Goal: Information Seeking & Learning: Compare options

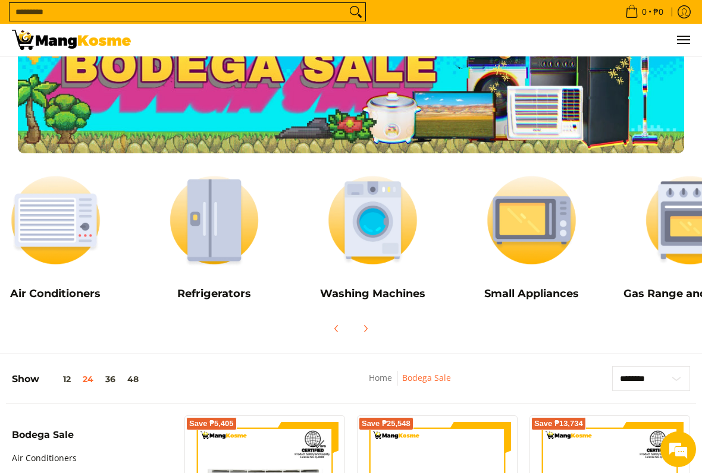
scroll to position [0, 24]
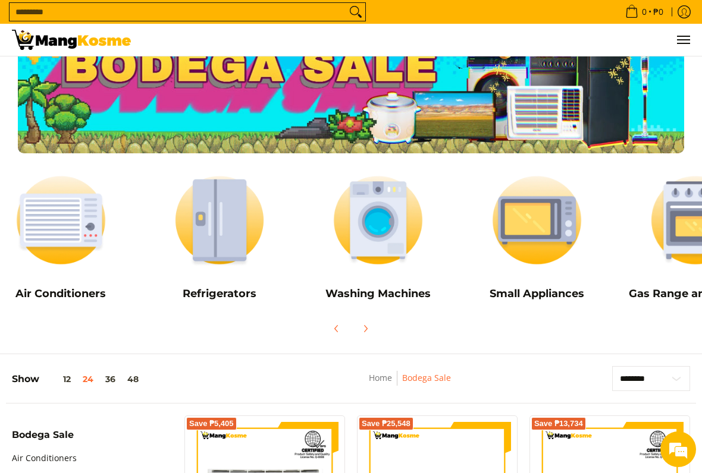
click at [231, 252] on img at bounding box center [219, 220] width 147 height 110
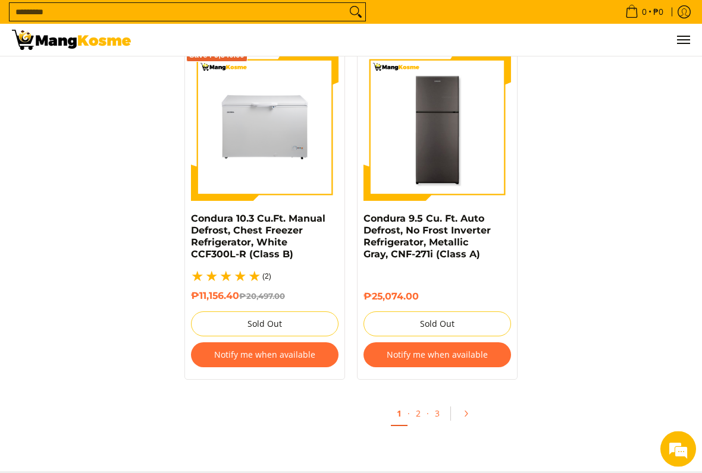
scroll to position [2468, 0]
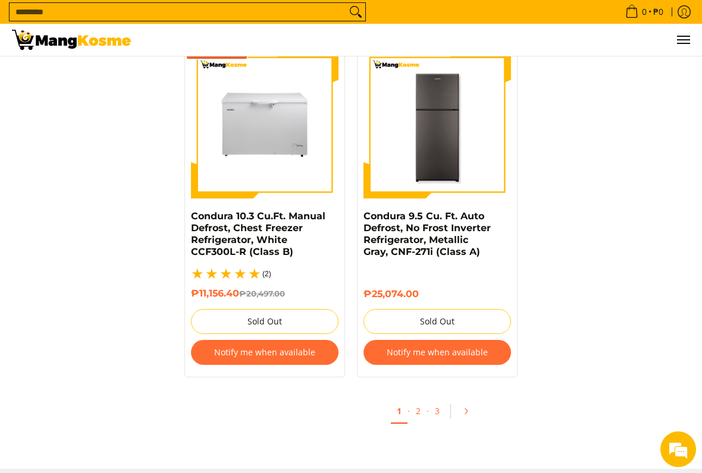
click at [420, 391] on link "2" at bounding box center [418, 411] width 17 height 23
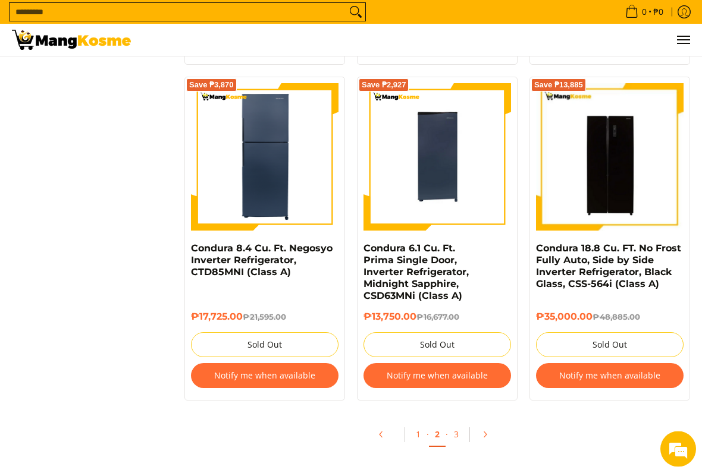
scroll to position [2462, 0]
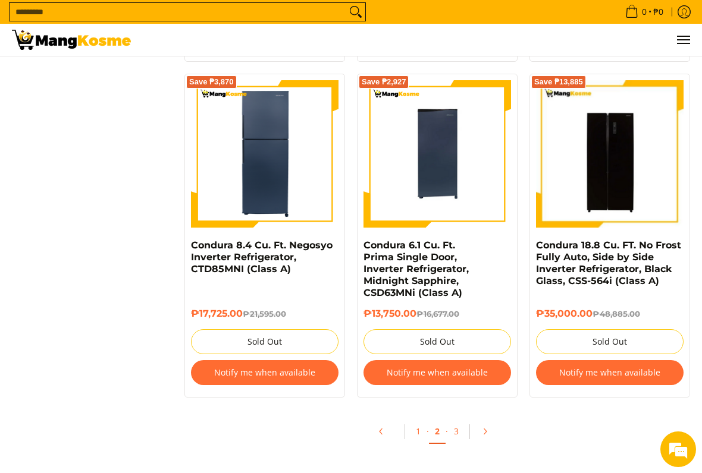
click at [462, 391] on link "3" at bounding box center [456, 431] width 17 height 23
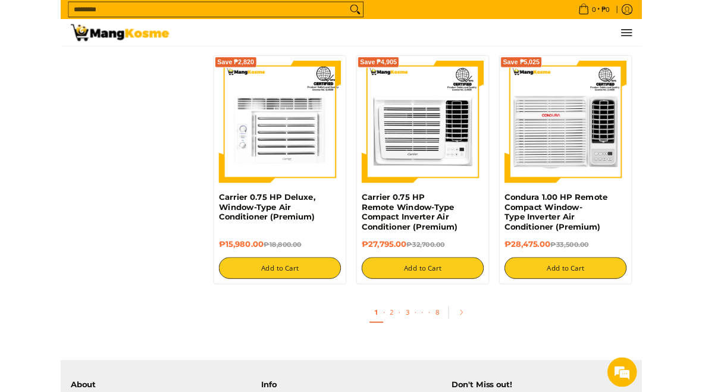
scroll to position [2148, 0]
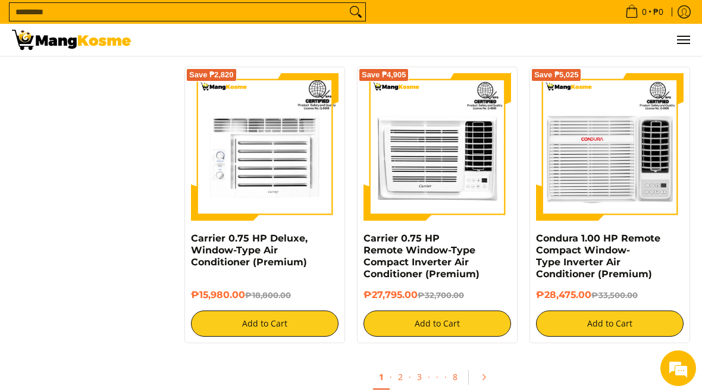
click at [402, 379] on link "2" at bounding box center [400, 376] width 17 height 23
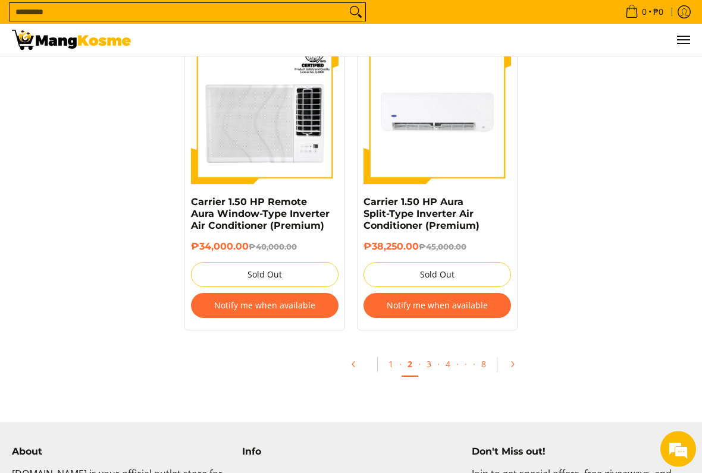
scroll to position [2327, 0]
click at [433, 353] on link "3" at bounding box center [428, 364] width 17 height 23
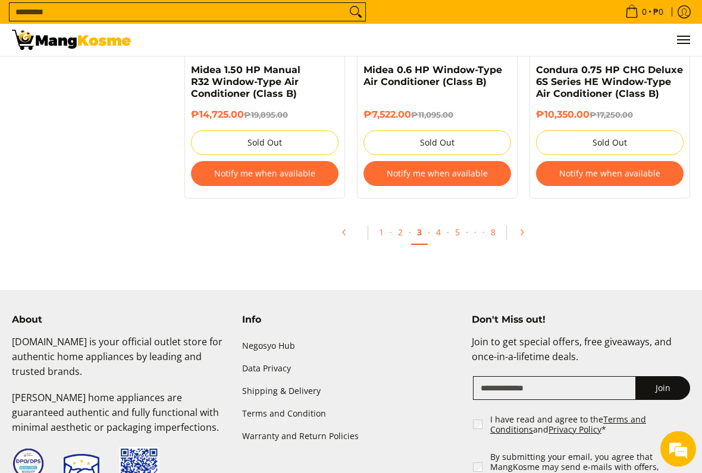
scroll to position [2602, 0]
click at [439, 232] on link "4" at bounding box center [438, 232] width 17 height 23
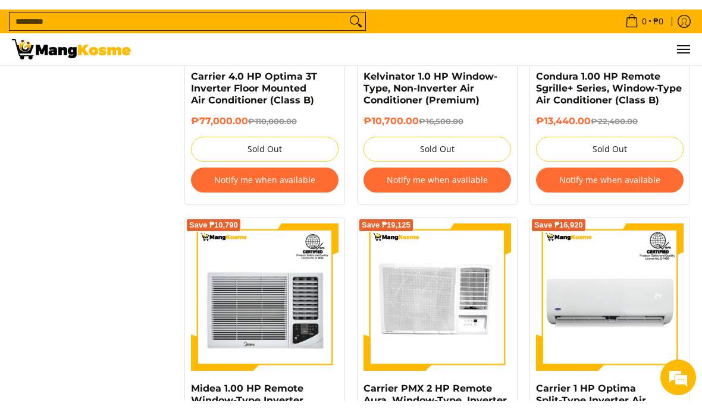
scroll to position [1303, 0]
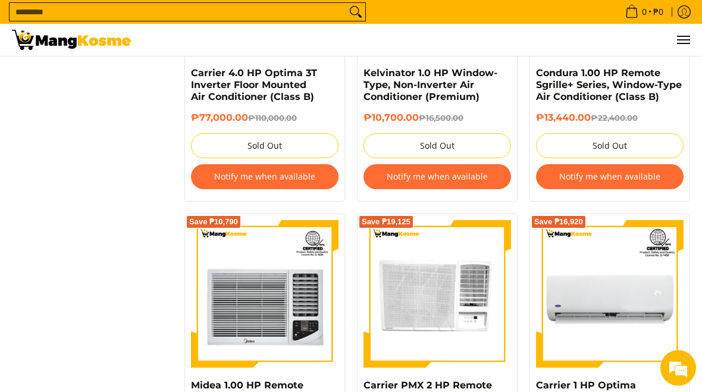
click at [60, 12] on input "Search..." at bounding box center [178, 12] width 337 height 18
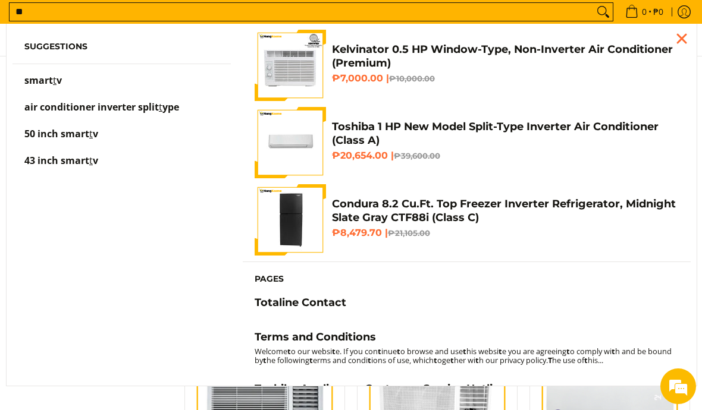
scroll to position [1146, 0]
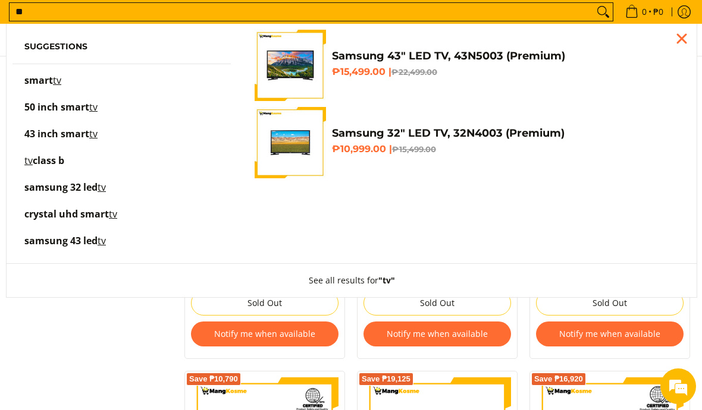
type input "**"
click at [598, 12] on button "Search" at bounding box center [602, 12] width 19 height 18
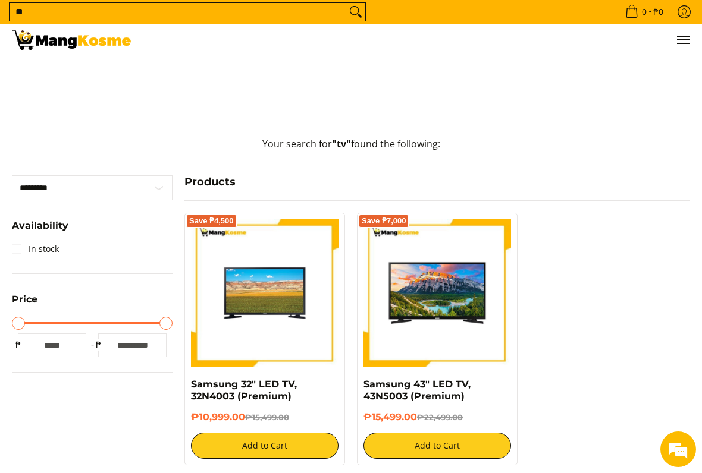
click at [681, 40] on span "Menu" at bounding box center [682, 40] width 14 height 0
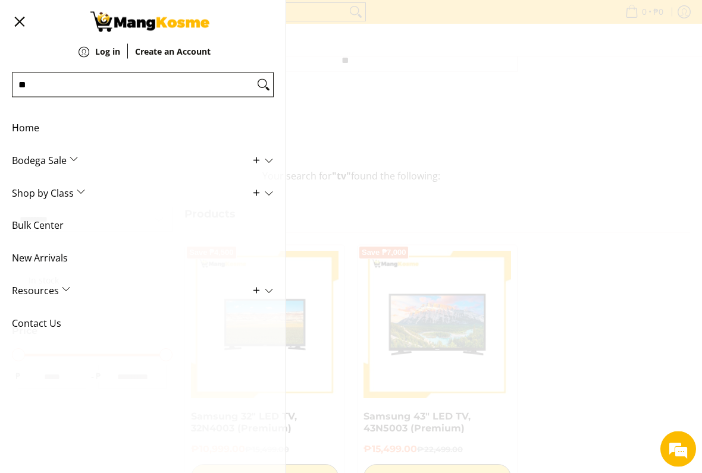
scroll to position [136, 0]
click at [33, 254] on span "New Arrivals" at bounding box center [134, 258] width 244 height 33
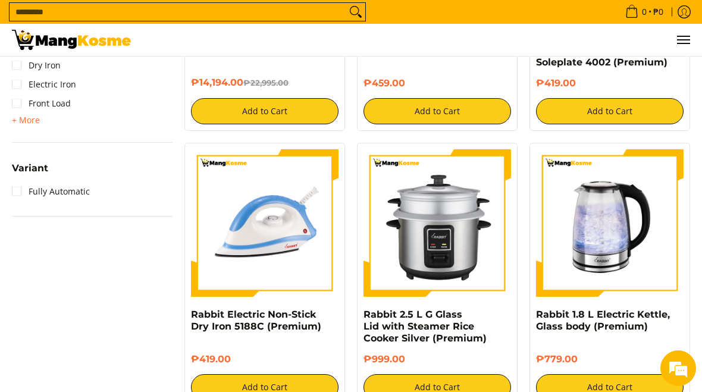
scroll to position [1228, 0]
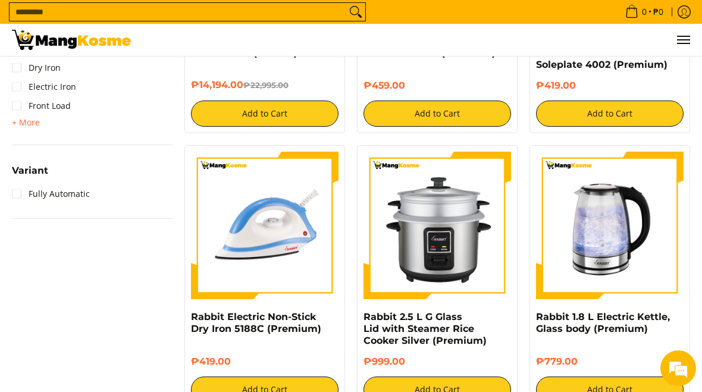
click at [681, 40] on span "Menu" at bounding box center [682, 40] width 14 height 0
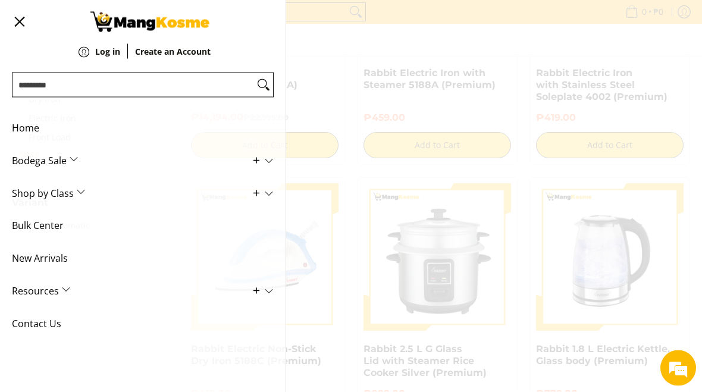
scroll to position [1196, 0]
click at [37, 194] on span "Shop by Class" at bounding box center [134, 193] width 244 height 33
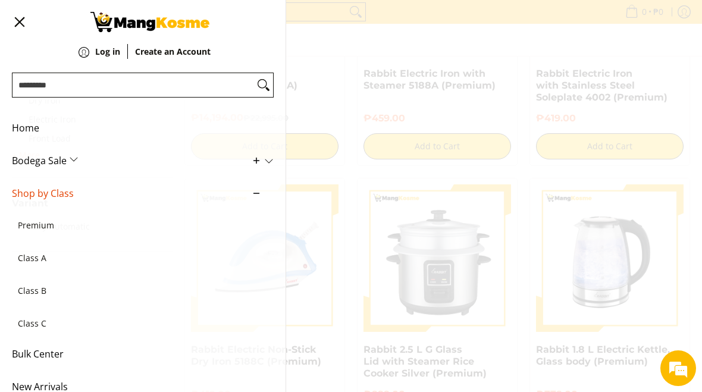
click at [31, 223] on span "Premium" at bounding box center [137, 225] width 238 height 33
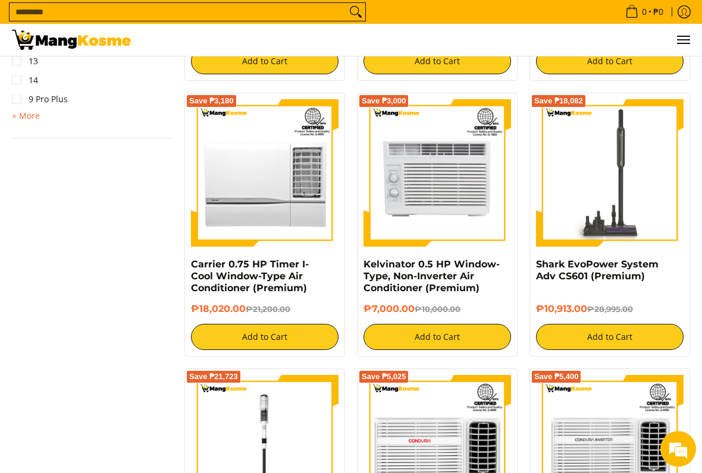
scroll to position [1560, 0]
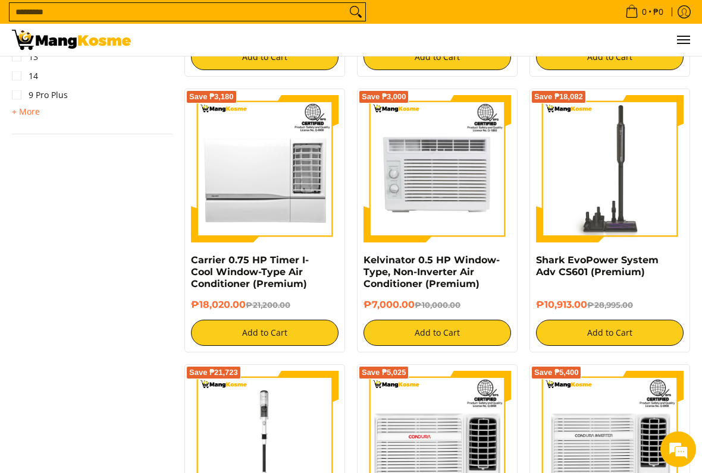
click at [631, 222] on img at bounding box center [609, 168] width 147 height 147
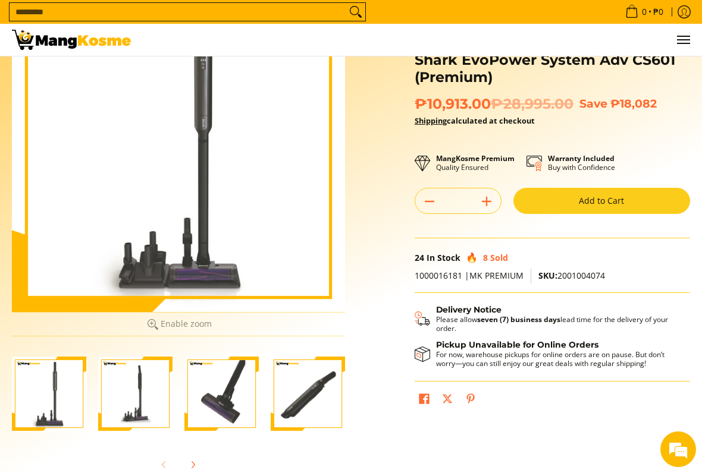
click at [168, 391] on div at bounding box center [178, 465] width 333 height 26
click at [204, 391] on button "Next" at bounding box center [193, 465] width 26 height 26
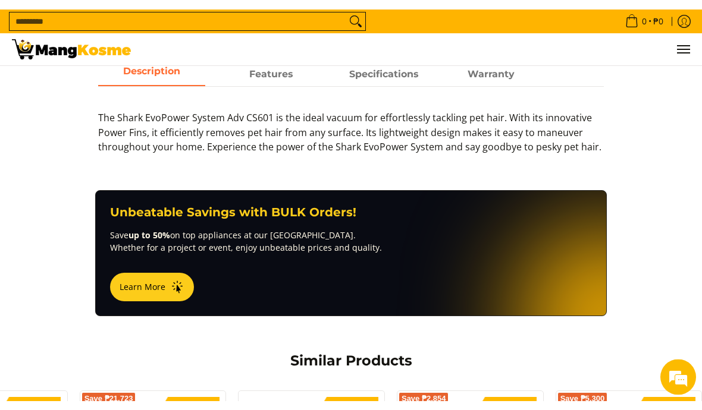
scroll to position [568, 0]
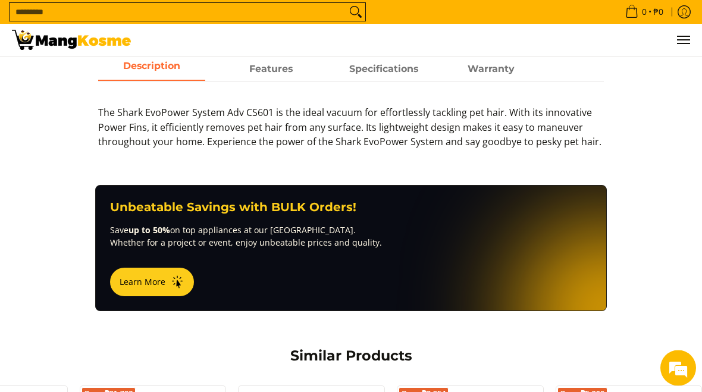
click at [41, 15] on input "Search..." at bounding box center [178, 12] width 337 height 18
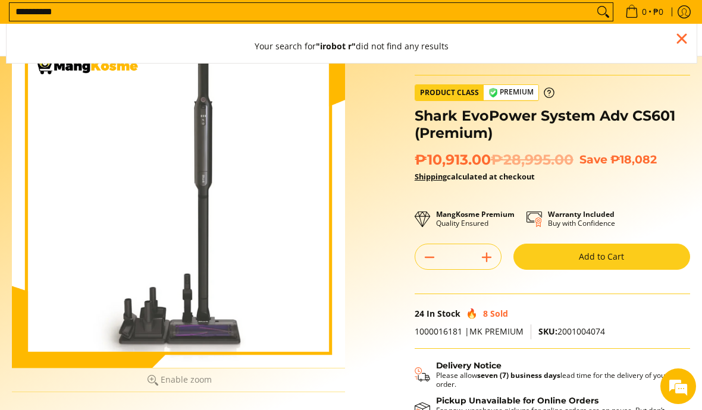
scroll to position [0, 0]
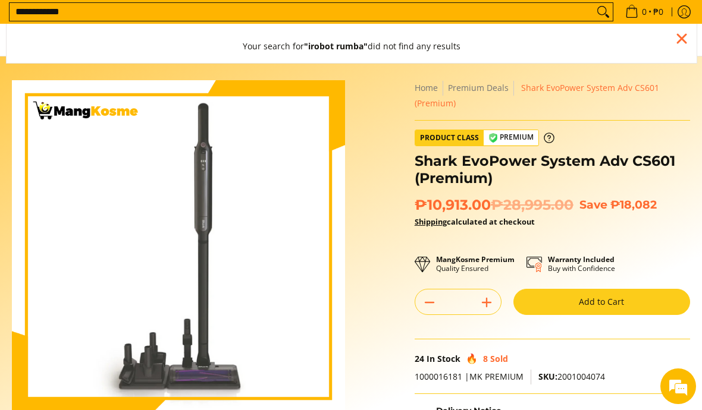
type input "**********"
click at [598, 12] on button "Search" at bounding box center [602, 12] width 19 height 18
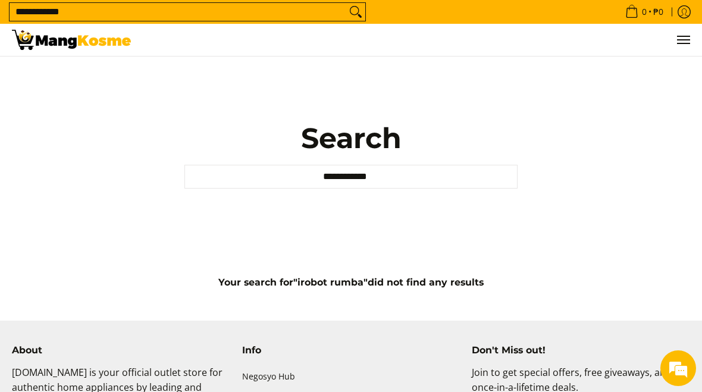
click at [335, 11] on input "**********" at bounding box center [178, 12] width 337 height 18
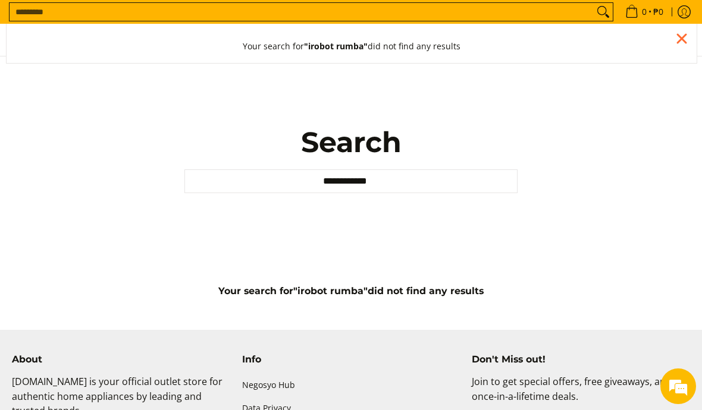
click at [605, 8] on icon "Search" at bounding box center [602, 12] width 19 height 18
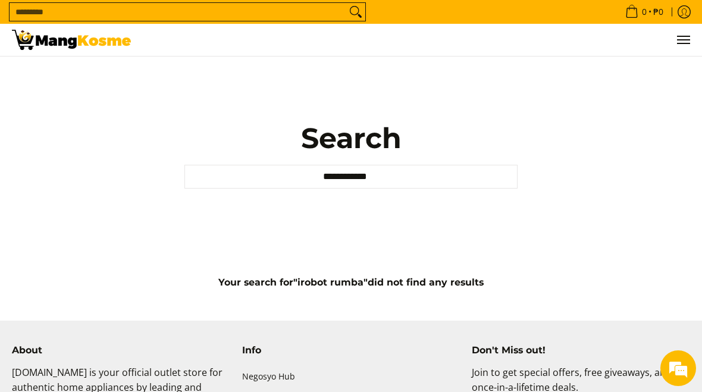
click at [363, 4] on icon "Search" at bounding box center [355, 12] width 19 height 18
click at [679, 40] on span "Menu" at bounding box center [682, 40] width 14 height 0
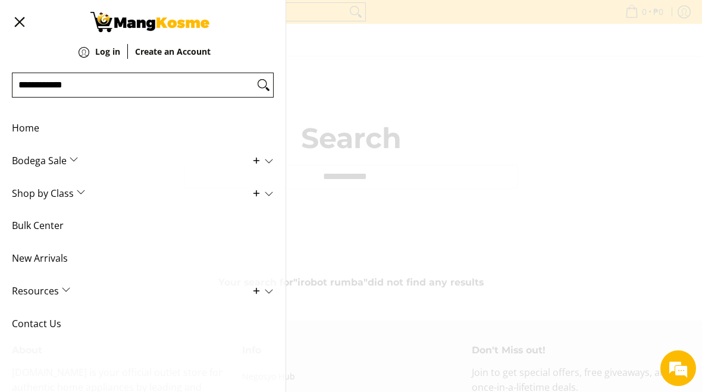
click at [24, 128] on span "Home" at bounding box center [134, 128] width 244 height 33
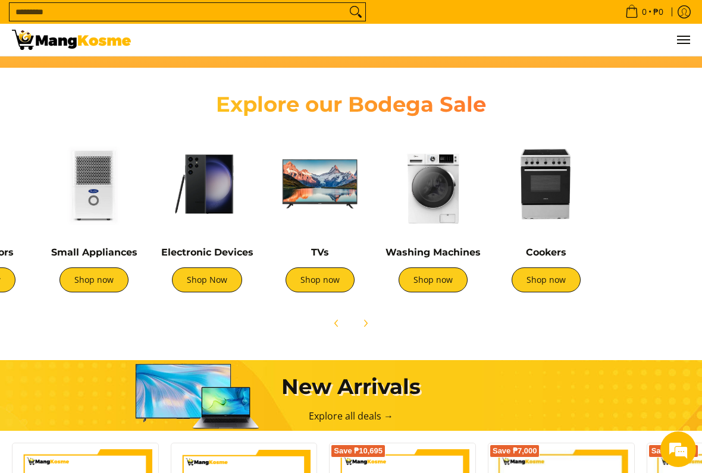
scroll to position [0, 197]
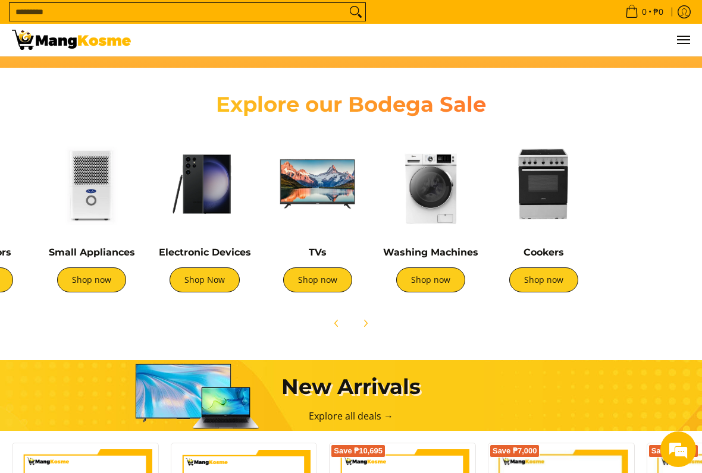
click at [546, 196] on img at bounding box center [543, 184] width 101 height 101
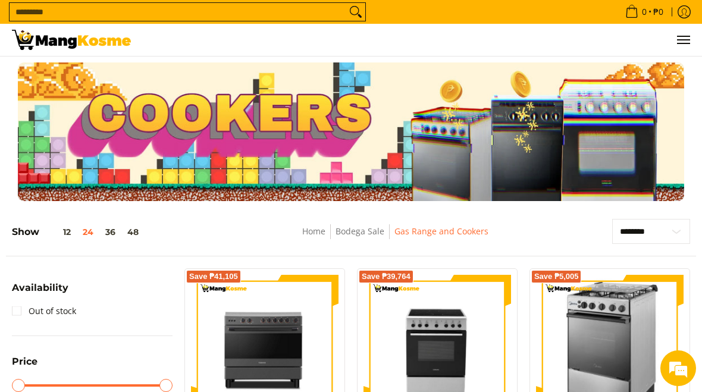
click at [432, 234] on link "Gas Range and Cookers" at bounding box center [441, 230] width 94 height 11
click at [323, 234] on link "Home" at bounding box center [313, 230] width 23 height 11
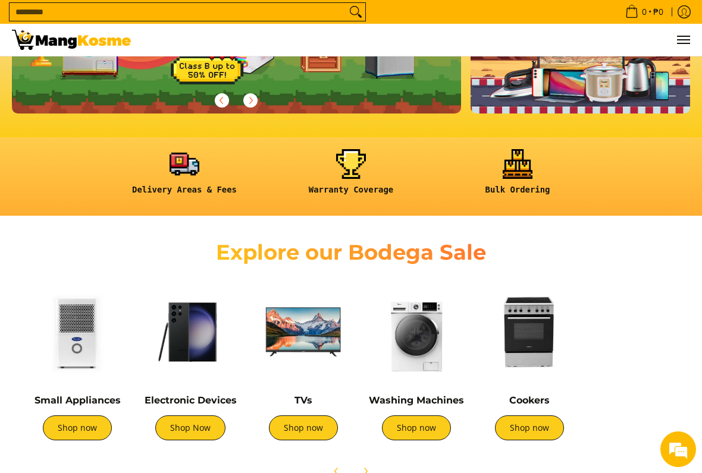
scroll to position [0, 251]
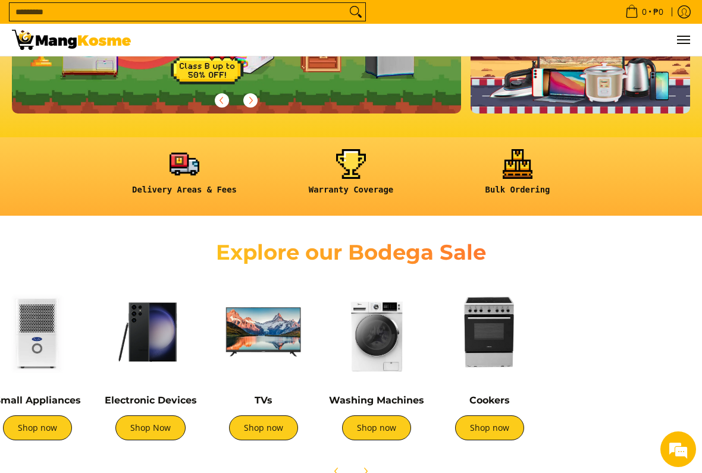
click at [262, 353] on img at bounding box center [263, 332] width 101 height 101
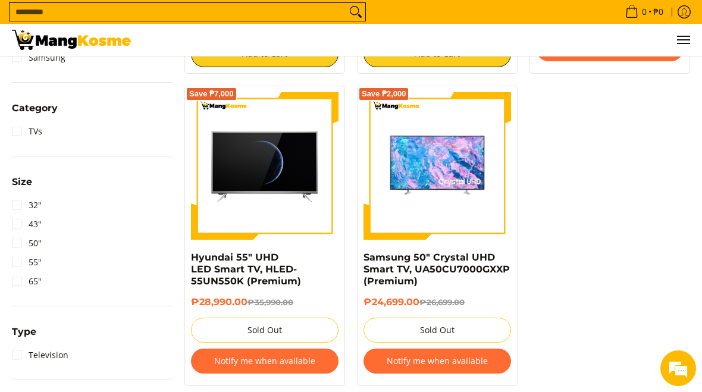
scroll to position [479, 0]
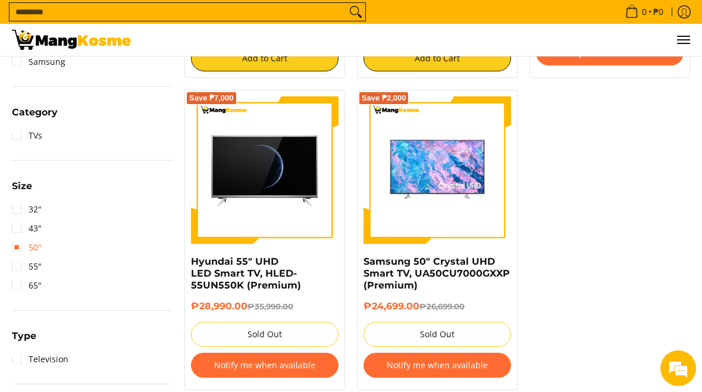
click at [20, 247] on link "50"" at bounding box center [27, 247] width 30 height 19
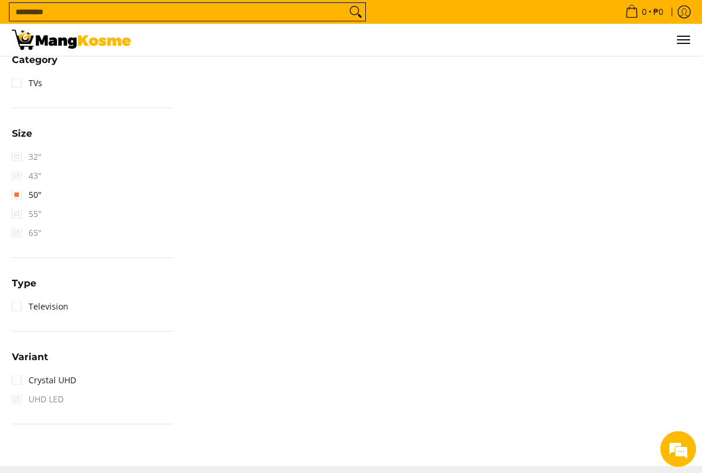
scroll to position [594, 0]
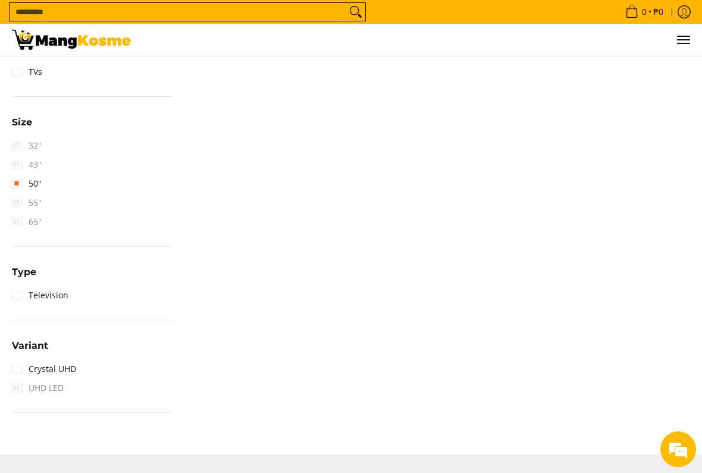
click at [23, 365] on link "Crystal UHD" at bounding box center [44, 369] width 64 height 19
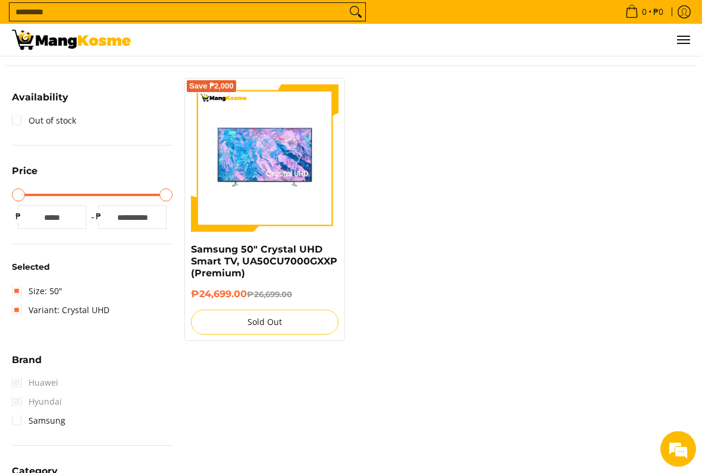
scroll to position [184, 0]
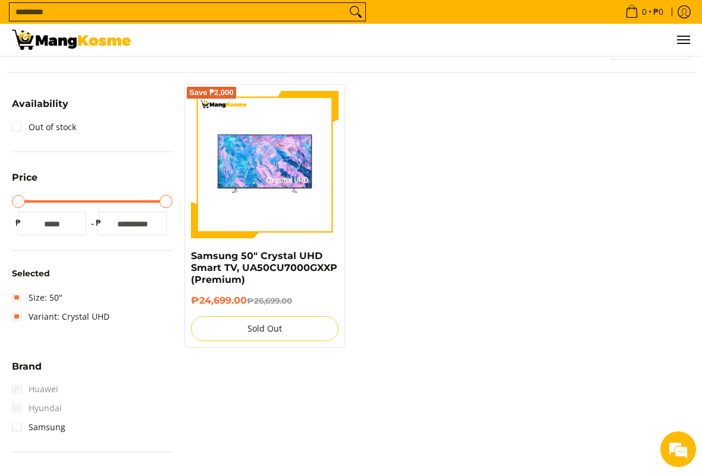
click at [246, 174] on img at bounding box center [264, 164] width 147 height 147
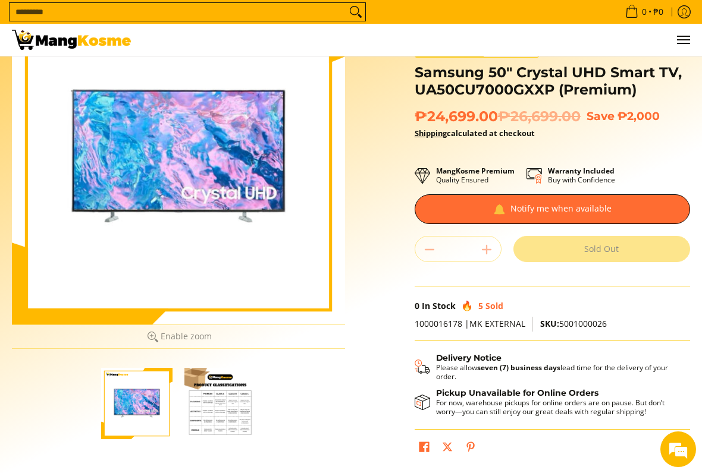
scroll to position [106, 0]
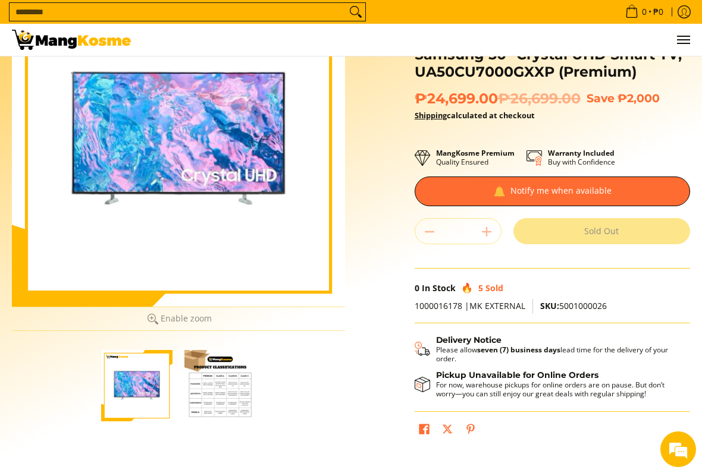
click at [210, 375] on img "button" at bounding box center [219, 385] width 71 height 71
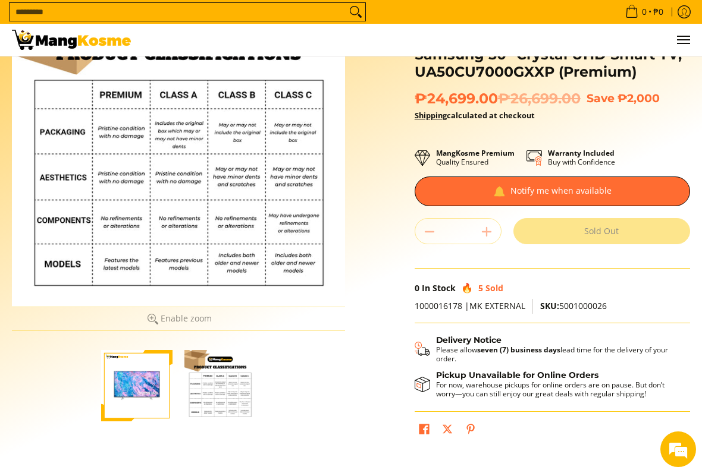
scroll to position [0, 0]
click at [678, 40] on span "Menu" at bounding box center [682, 40] width 14 height 0
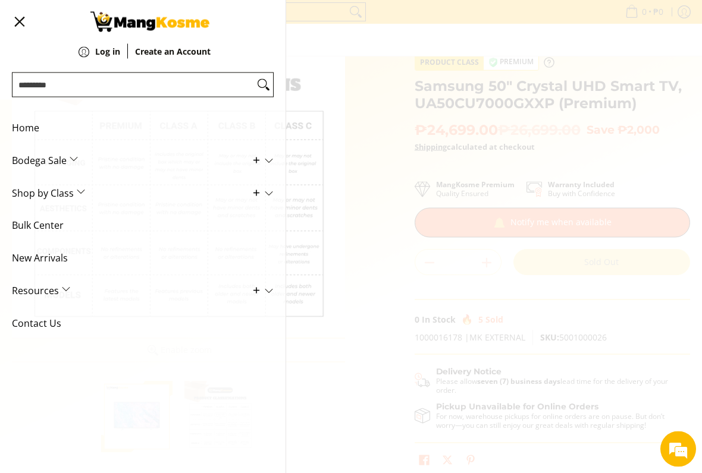
scroll to position [74, 0]
click at [25, 127] on span "Home" at bounding box center [134, 128] width 244 height 33
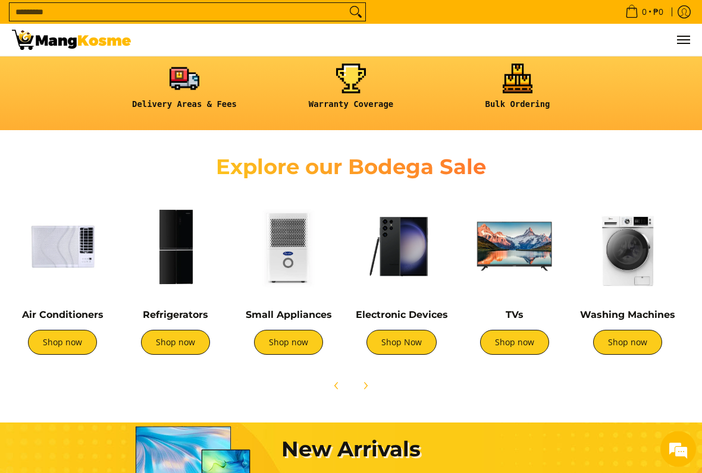
scroll to position [308, 0]
click at [293, 282] on img at bounding box center [288, 246] width 101 height 101
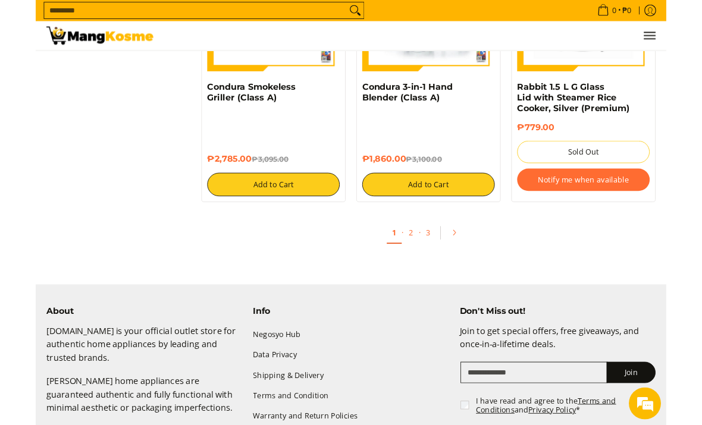
scroll to position [2229, 0]
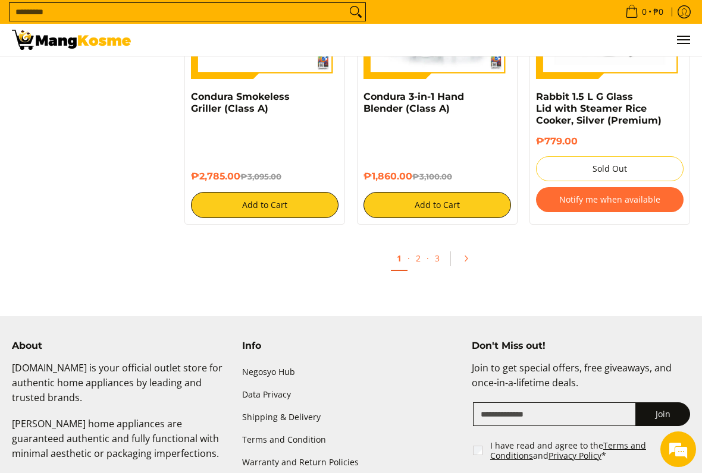
click at [419, 252] on link "2" at bounding box center [418, 258] width 17 height 23
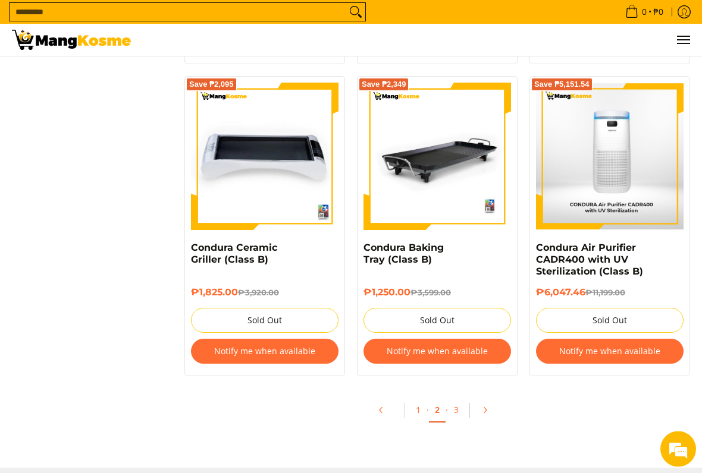
scroll to position [2364, 0]
click at [457, 391] on link "3" at bounding box center [456, 409] width 17 height 23
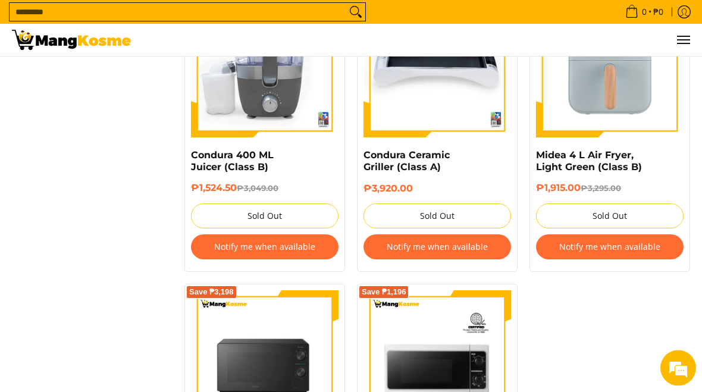
scroll to position [2104, 0]
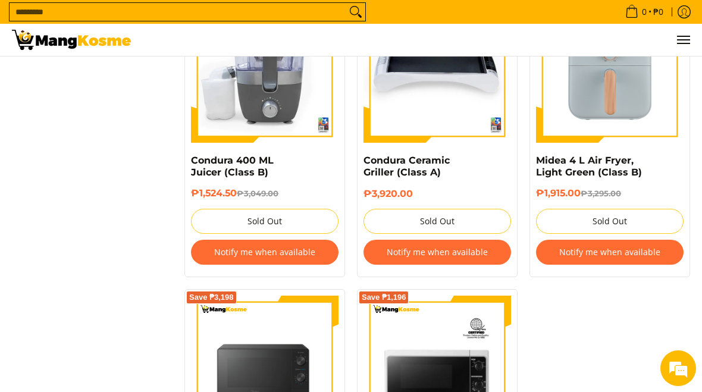
click at [681, 40] on span "Menu" at bounding box center [682, 40] width 14 height 0
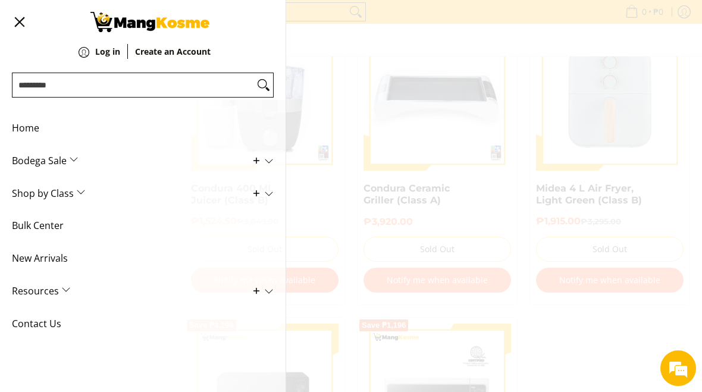
scroll to position [2072, 0]
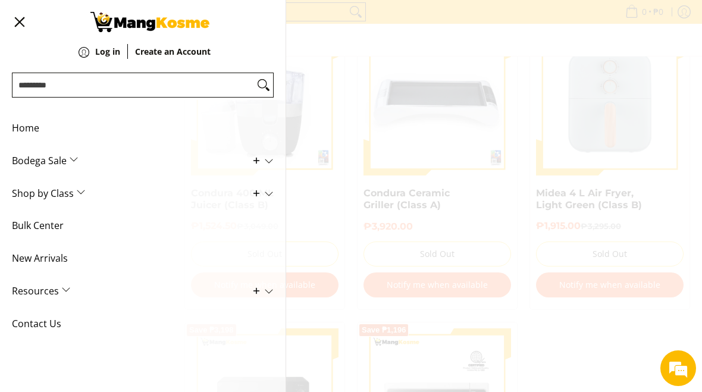
click at [27, 126] on span "Home" at bounding box center [134, 128] width 244 height 33
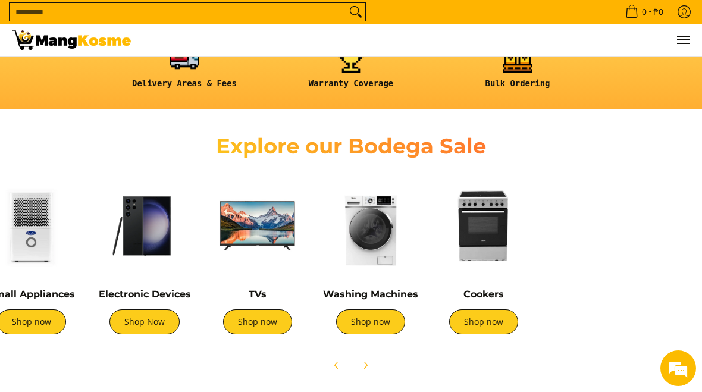
scroll to position [0, 300]
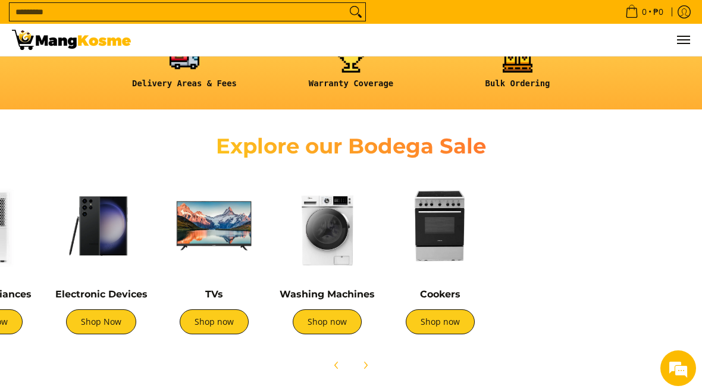
click at [441, 260] on img at bounding box center [439, 225] width 101 height 101
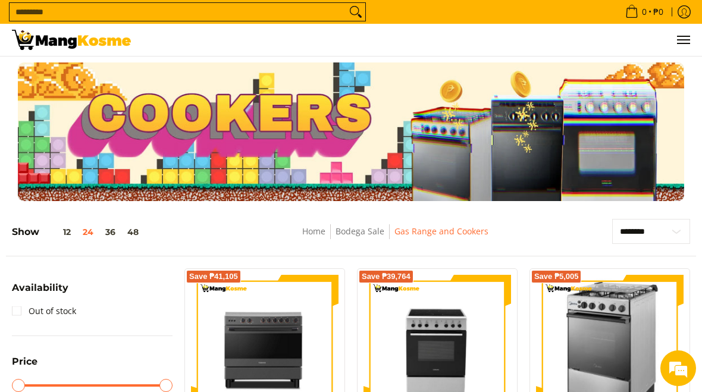
click at [312, 227] on link "Home" at bounding box center [313, 230] width 23 height 11
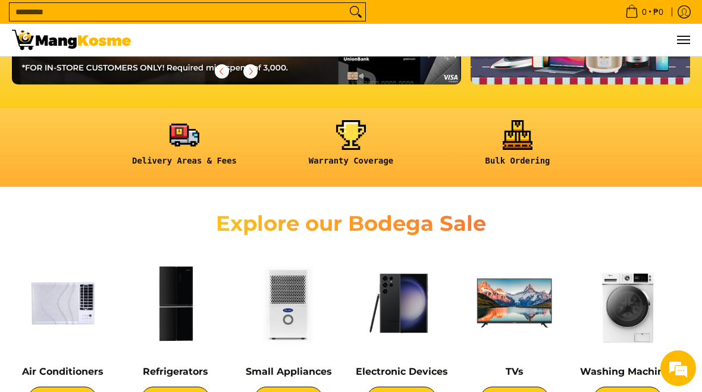
scroll to position [0, 449]
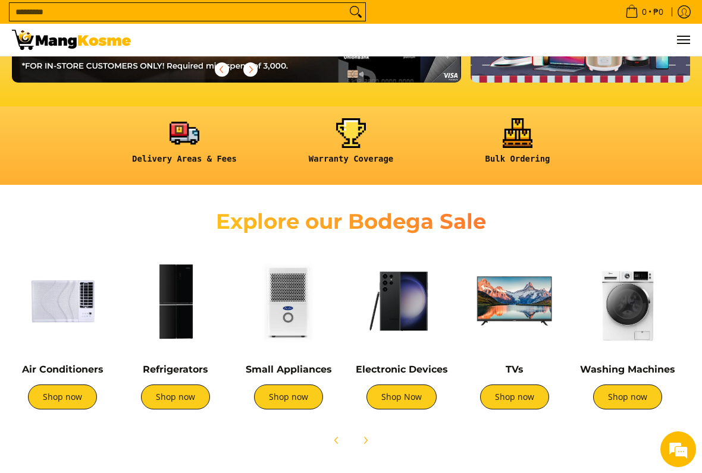
click at [409, 310] on img at bounding box center [401, 301] width 101 height 101
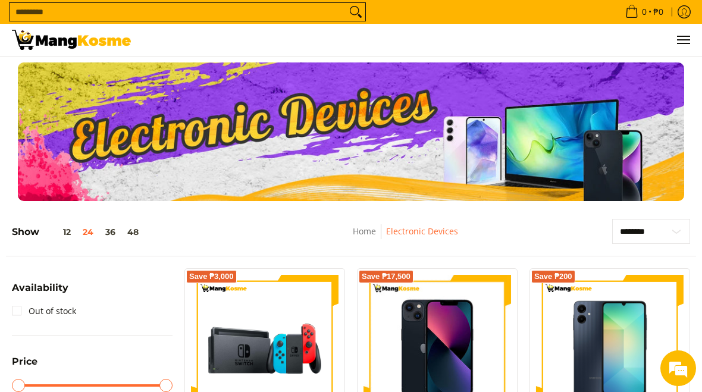
click at [367, 233] on link "Home" at bounding box center [364, 230] width 23 height 11
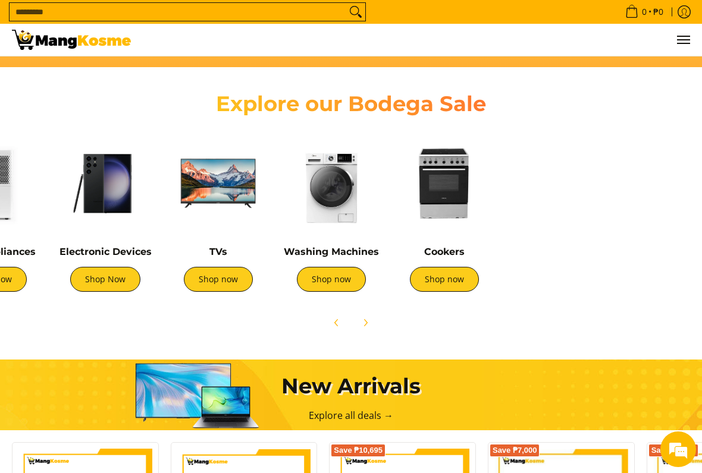
scroll to position [0, 294]
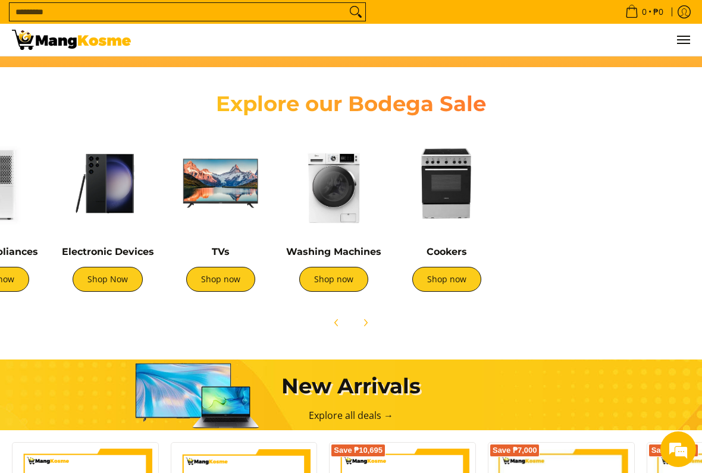
click at [340, 225] on img at bounding box center [333, 183] width 101 height 101
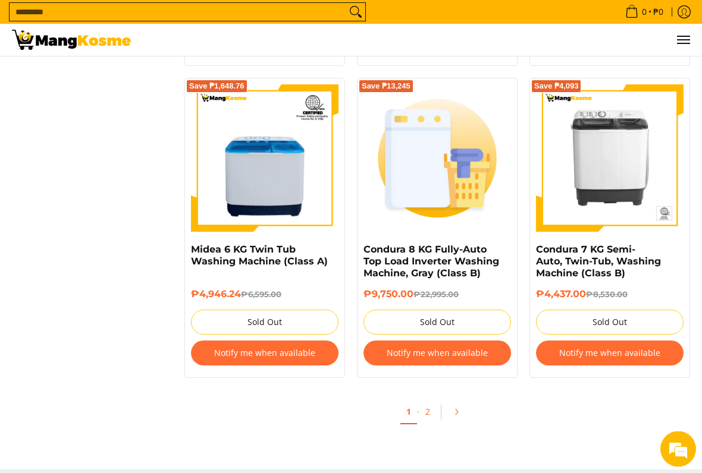
scroll to position [2327, 0]
click at [429, 391] on link "2" at bounding box center [427, 411] width 17 height 23
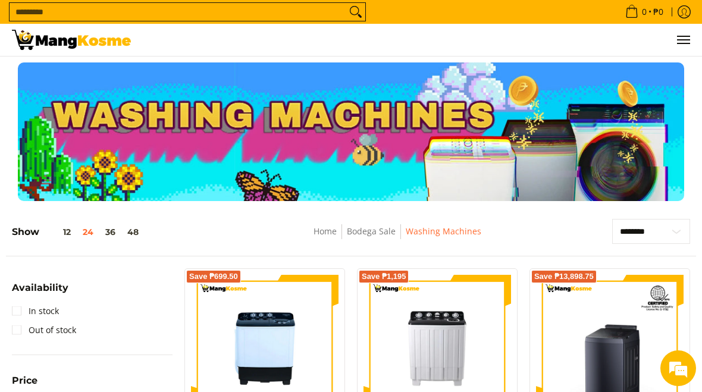
click at [326, 228] on link "Home" at bounding box center [324, 230] width 23 height 11
